Goal: Task Accomplishment & Management: Use online tool/utility

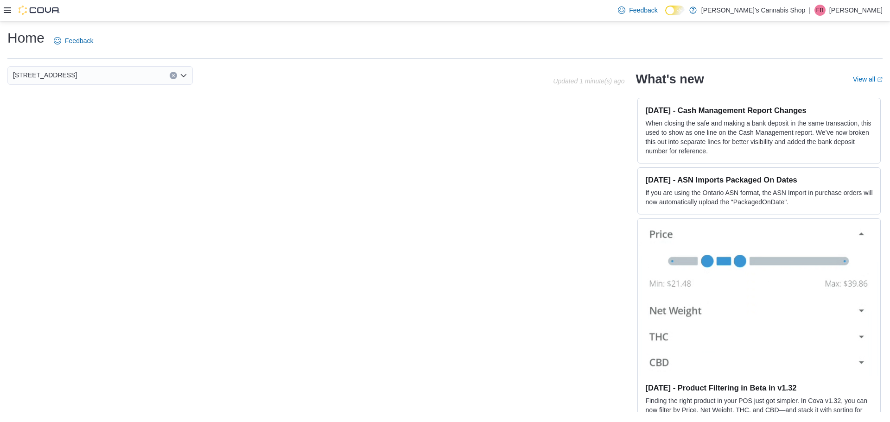
click at [8, 10] on icon at bounding box center [7, 9] width 7 height 7
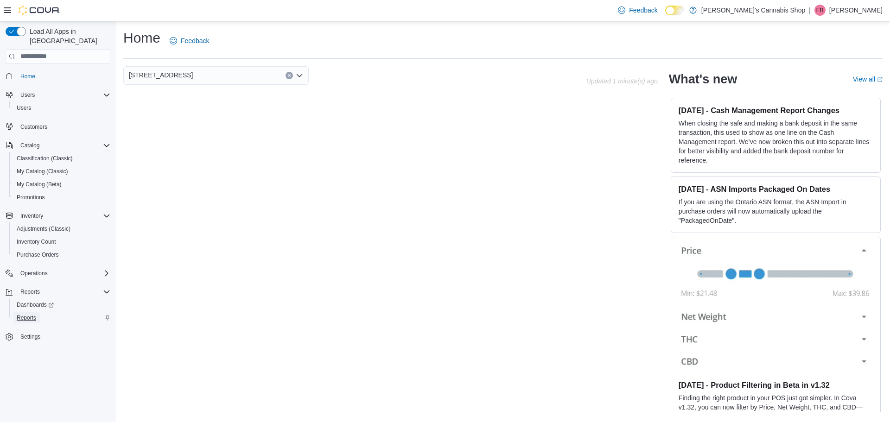
click at [27, 314] on span "Reports" at bounding box center [26, 317] width 19 height 7
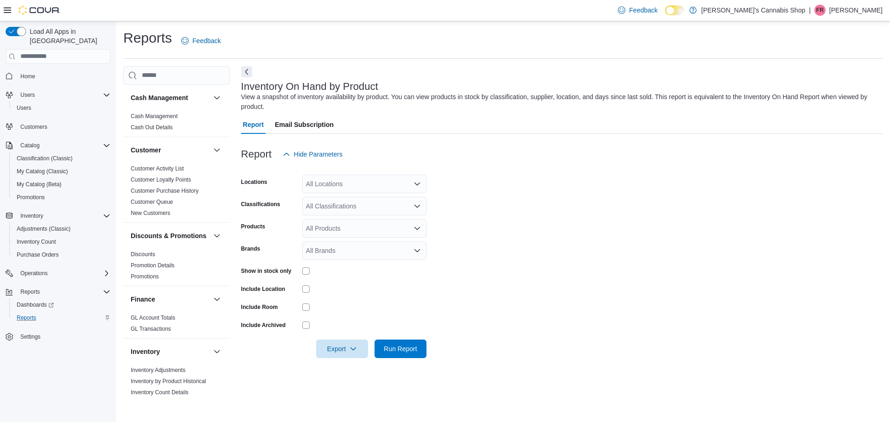
click at [402, 179] on div "All Locations" at bounding box center [364, 184] width 124 height 19
click at [386, 213] on span "[STREET_ADDRESS]" at bounding box center [354, 213] width 64 height 9
click at [500, 197] on form "Locations [STREET_ADDRESS] Classifications All Classifications Products All Pro…" at bounding box center [562, 261] width 642 height 195
click at [395, 206] on div "All Classifications" at bounding box center [364, 206] width 124 height 19
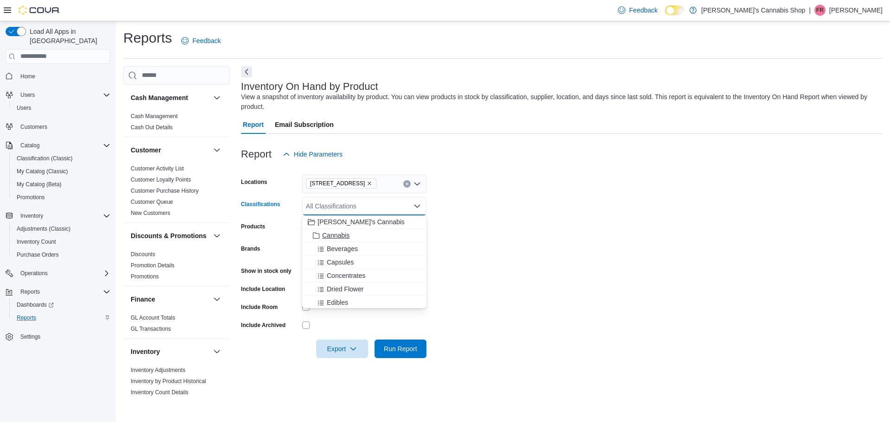
click at [390, 233] on div "Cannabis" at bounding box center [364, 235] width 113 height 9
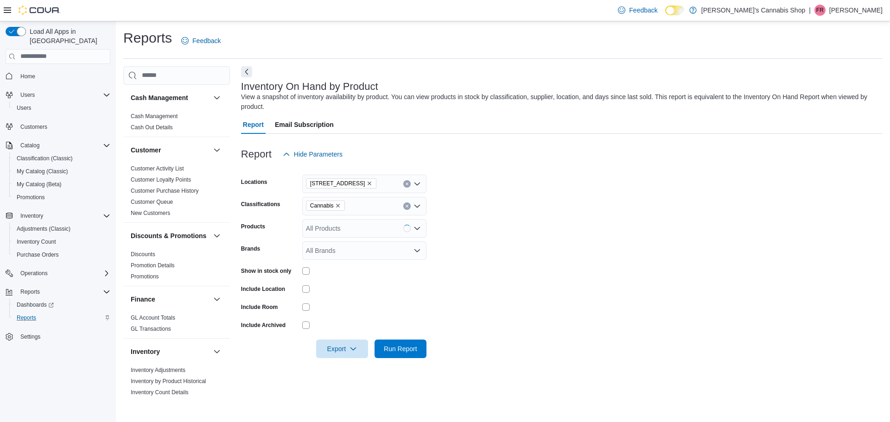
click at [515, 203] on form "Locations [STREET_ADDRESS] Classifications Cannabis Products All Products Brand…" at bounding box center [562, 261] width 642 height 195
click at [413, 351] on span "Run Report" at bounding box center [400, 348] width 33 height 9
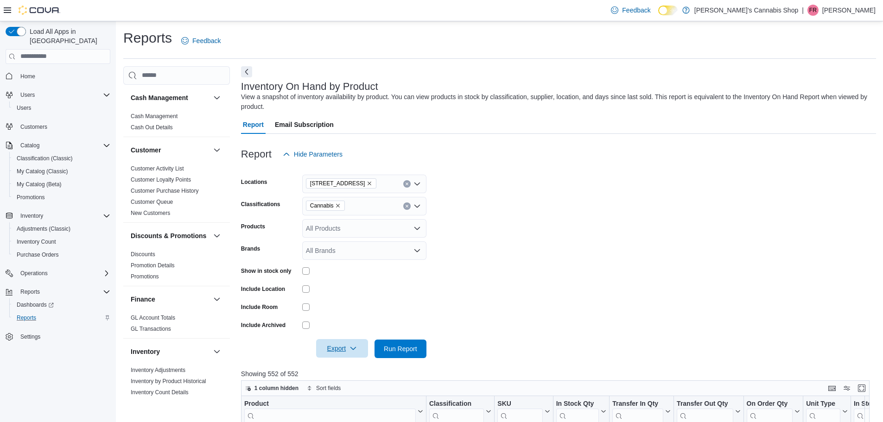
click at [352, 351] on icon "button" at bounding box center [353, 348] width 7 height 7
click at [356, 296] on span "Export to Excel" at bounding box center [344, 293] width 42 height 7
